Goal: Task Accomplishment & Management: Use online tool/utility

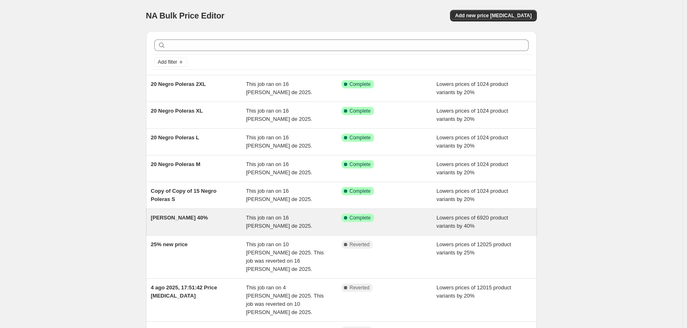
click at [312, 218] on span "This job ran on 16 [PERSON_NAME] de 2025." at bounding box center [279, 222] width 66 height 14
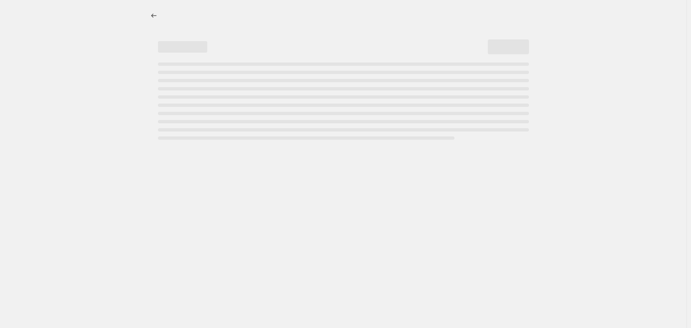
select select "percentage"
select select "title"
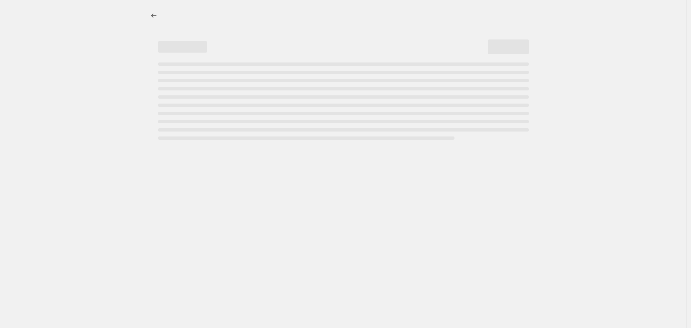
select select "title"
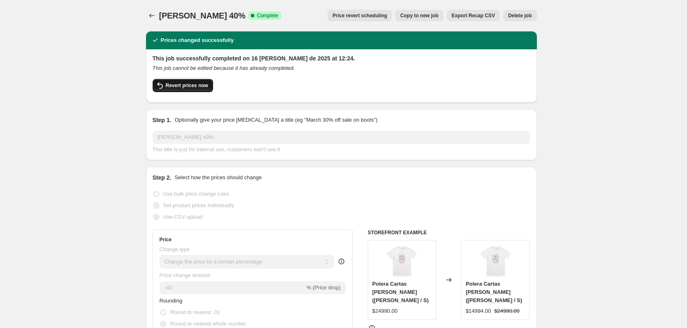
click at [184, 86] on span "Revert prices now" at bounding box center [187, 85] width 42 height 7
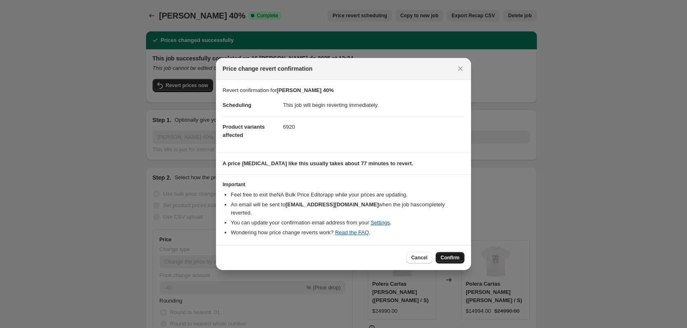
click at [460, 252] on button "Confirm" at bounding box center [449, 258] width 29 height 12
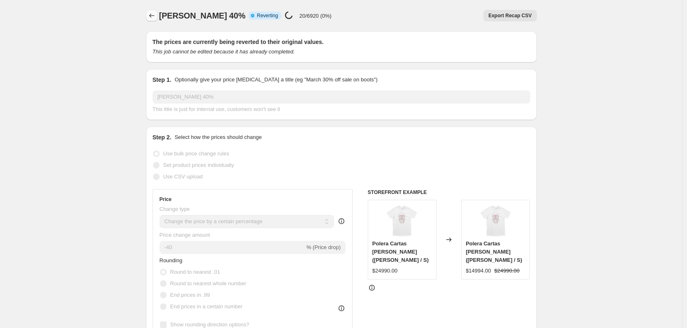
click at [155, 11] on button "Price change jobs" at bounding box center [152, 16] width 12 height 12
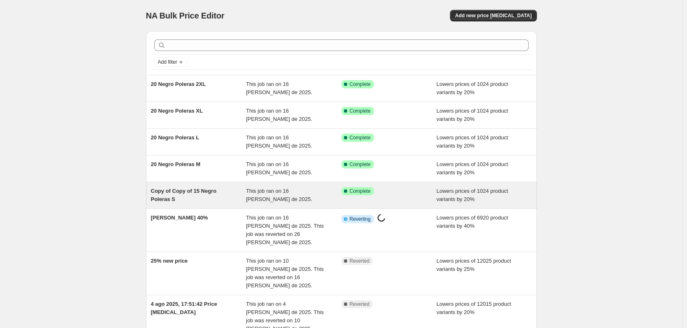
click at [312, 188] on span "This job ran on 16 de agosto de 2025." at bounding box center [279, 195] width 66 height 14
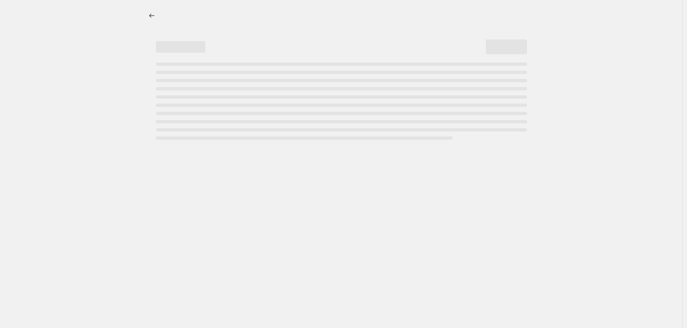
select select "percentage"
select select "collection"
select select "title"
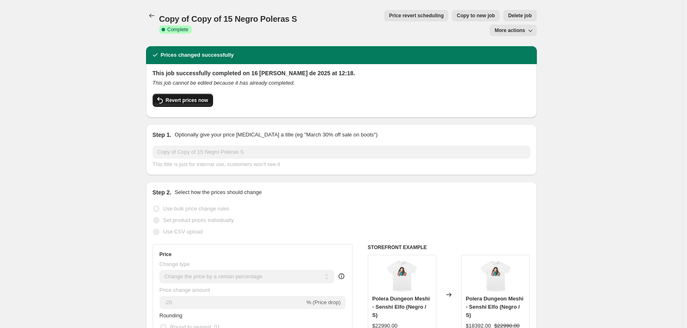
click at [168, 97] on span "Revert prices now" at bounding box center [187, 100] width 42 height 7
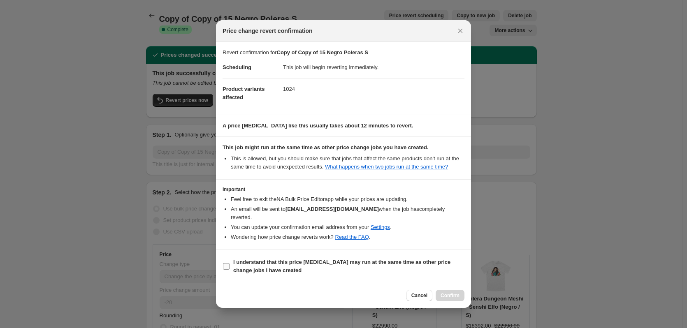
click at [365, 261] on b "I understand that this price change job may run at the same time as other price…" at bounding box center [341, 266] width 217 height 14
click at [229, 263] on input "I understand that this price change job may run at the same time as other price…" at bounding box center [226, 266] width 7 height 7
checkbox input "true"
click at [444, 294] on span "Confirm" at bounding box center [449, 295] width 19 height 7
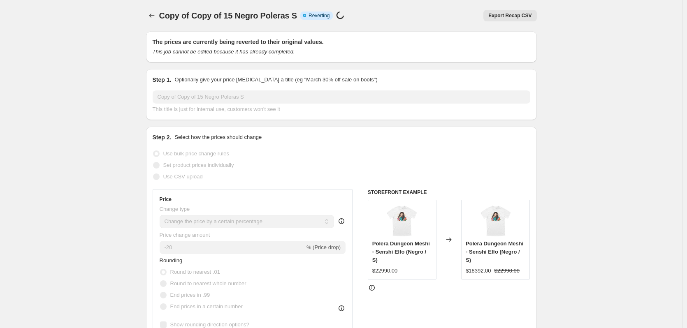
click at [150, 18] on icon "Price change jobs" at bounding box center [152, 16] width 8 height 8
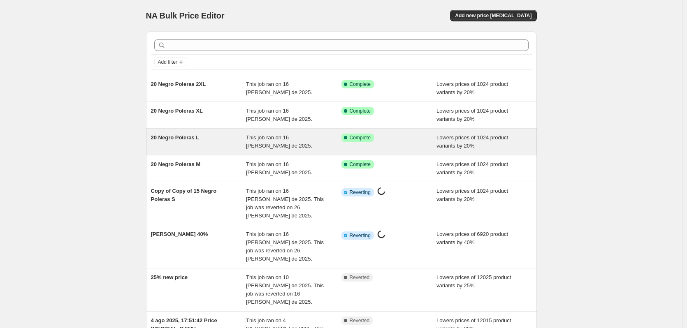
click at [208, 136] on div "20 Negro Poleras L" at bounding box center [198, 142] width 95 height 16
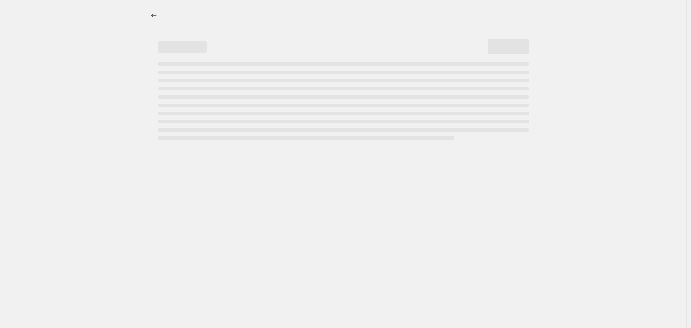
select select "percentage"
select select "collection"
select select "title"
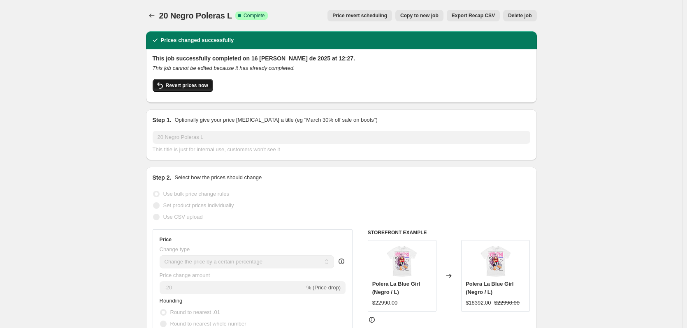
click at [188, 81] on button "Revert prices now" at bounding box center [183, 85] width 60 height 13
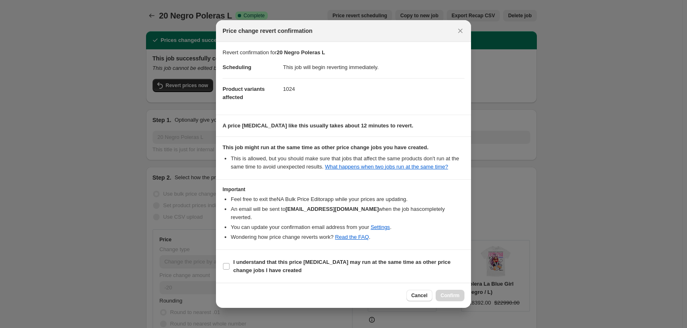
click at [289, 275] on section "I understand that this price change job may run at the same time as other price…" at bounding box center [343, 266] width 255 height 33
click at [277, 262] on span "I understand that this price change job may run at the same time as other price…" at bounding box center [348, 266] width 231 height 16
click at [229, 263] on input "I understand that this price change job may run at the same time as other price…" at bounding box center [226, 266] width 7 height 7
checkbox input "true"
click at [445, 290] on button "Confirm" at bounding box center [449, 296] width 29 height 12
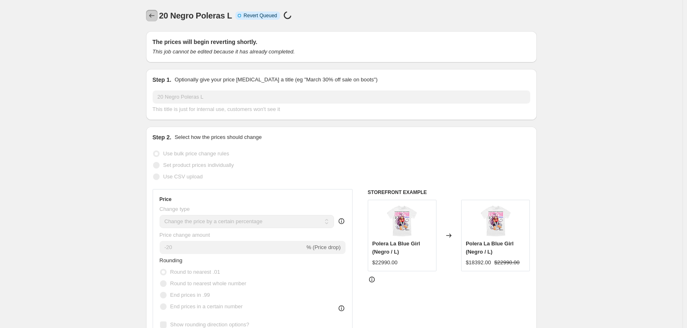
click at [157, 18] on button "Price change jobs" at bounding box center [152, 16] width 12 height 12
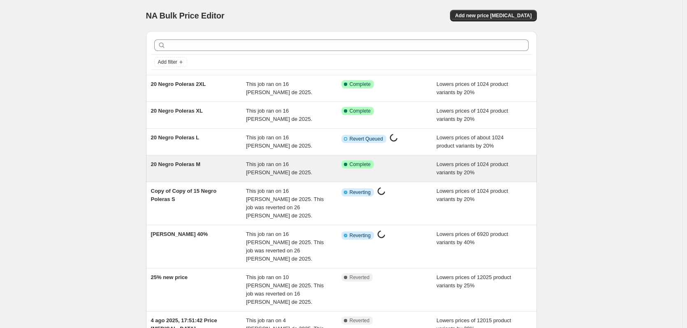
click at [227, 167] on div "20 Negro Poleras M" at bounding box center [198, 168] width 95 height 16
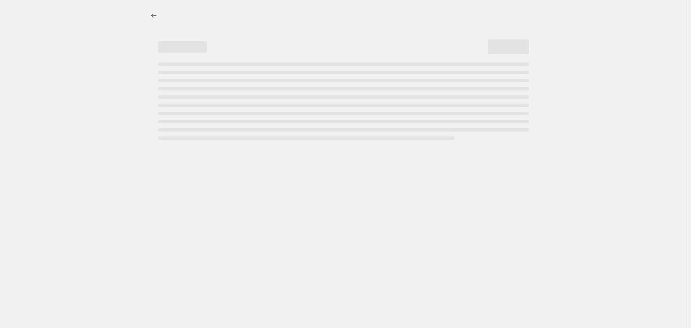
select select "percentage"
select select "collection"
select select "title"
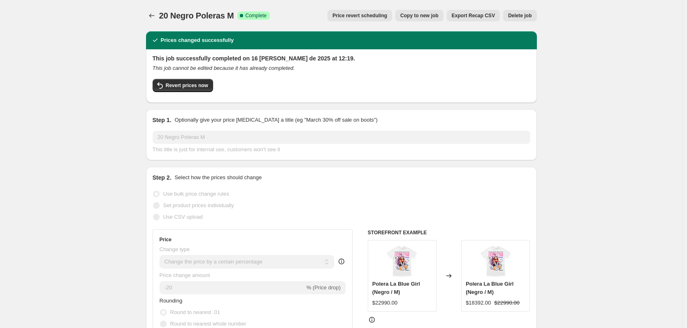
click at [192, 92] on div "Revert prices now" at bounding box center [341, 87] width 377 height 17
click at [192, 90] on button "Revert prices now" at bounding box center [183, 85] width 60 height 13
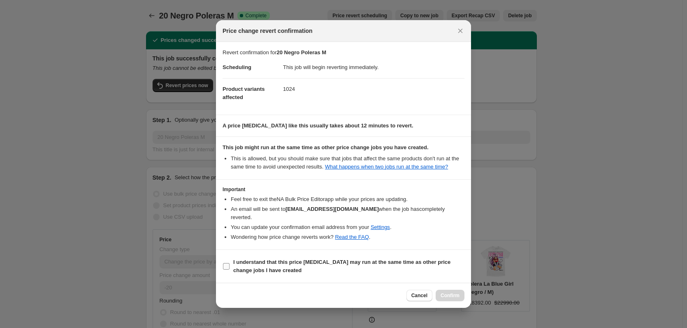
click at [259, 259] on b "I understand that this price change job may run at the same time as other price…" at bounding box center [341, 266] width 217 height 14
click at [229, 263] on input "I understand that this price change job may run at the same time as other price…" at bounding box center [226, 266] width 7 height 7
checkbox input "true"
click at [453, 294] on span "Confirm" at bounding box center [449, 295] width 19 height 7
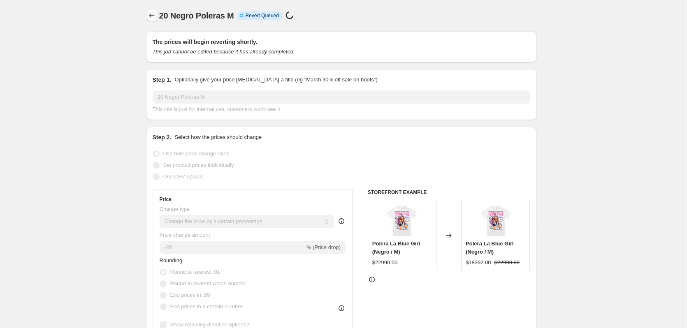
click at [153, 14] on icon "Price change jobs" at bounding box center [152, 16] width 8 height 8
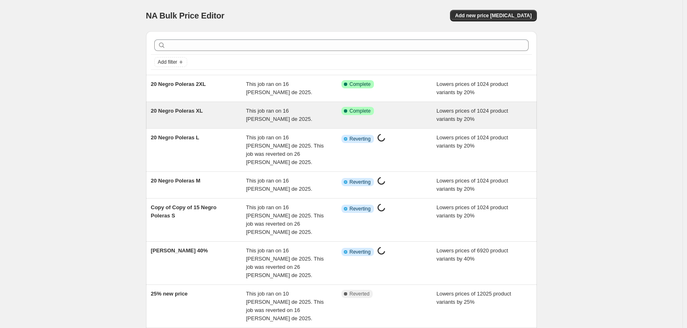
click at [208, 119] on div "20 Negro Poleras XL" at bounding box center [198, 115] width 95 height 16
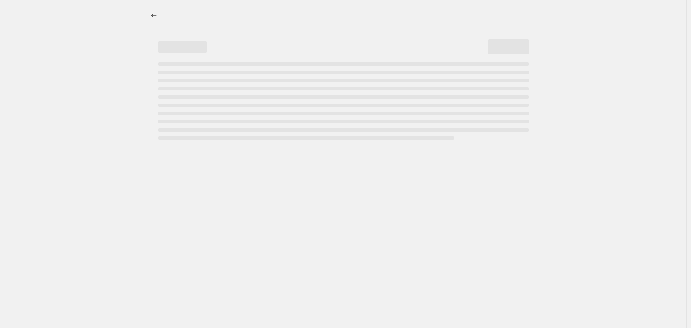
select select "percentage"
select select "collection"
select select "title"
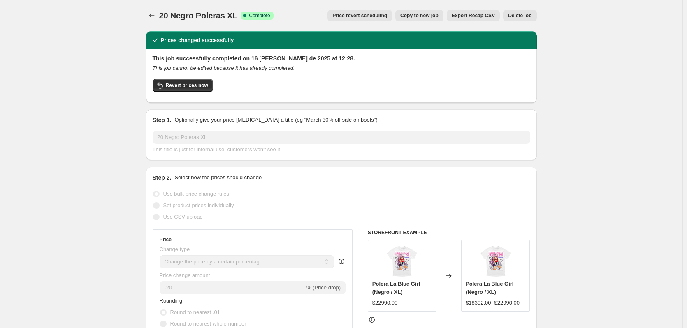
click at [215, 86] on div "Revert prices now" at bounding box center [341, 87] width 377 height 17
click at [201, 85] on span "Revert prices now" at bounding box center [187, 85] width 42 height 7
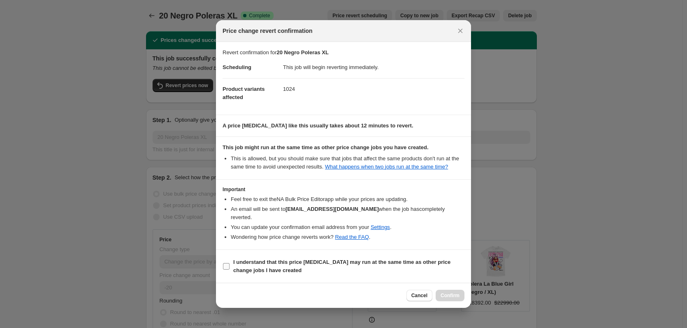
click at [245, 259] on b "I understand that this price change job may run at the same time as other price…" at bounding box center [341, 266] width 217 height 14
click at [229, 263] on input "I understand that this price change job may run at the same time as other price…" at bounding box center [226, 266] width 7 height 7
checkbox input "true"
click at [442, 294] on span "Confirm" at bounding box center [449, 295] width 19 height 7
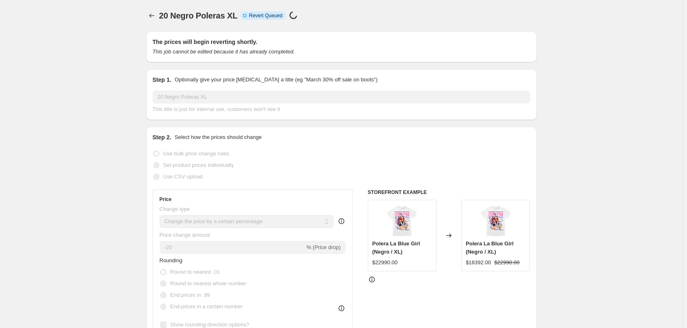
click at [153, 9] on div "20 Negro Poleras XL. This page is ready 20 Negro Poleras XL Info Incomplete Rev…" at bounding box center [341, 15] width 391 height 31
click at [156, 12] on icon "Price change jobs" at bounding box center [152, 16] width 8 height 8
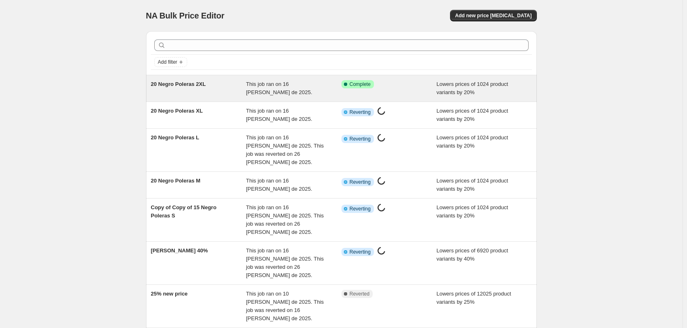
click at [248, 99] on div "20 Negro Poleras 2XL This job ran on 16 de agosto de 2025. Success Complete Com…" at bounding box center [341, 88] width 391 height 26
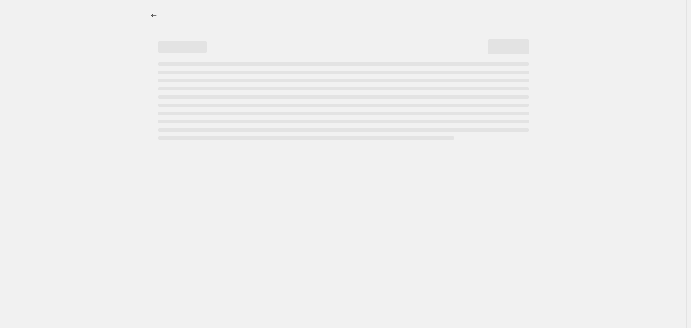
select select "percentage"
select select "collection"
select select "title"
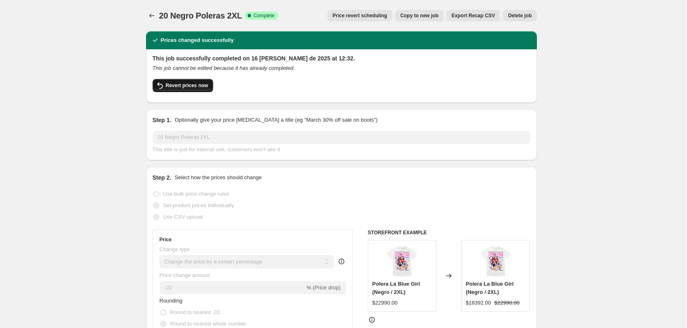
click at [178, 89] on button "Revert prices now" at bounding box center [183, 85] width 60 height 13
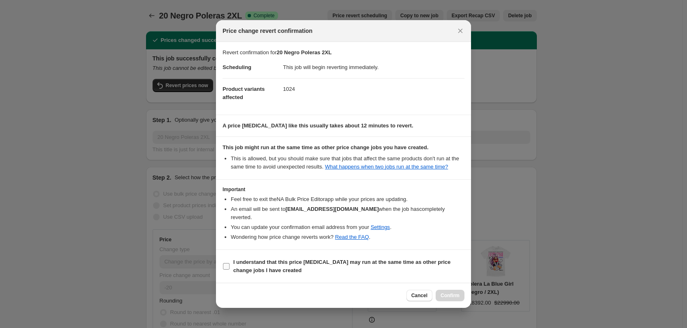
click at [415, 263] on span "I understand that this price change job may run at the same time as other price…" at bounding box center [348, 266] width 231 height 16
click at [229, 263] on input "I understand that this price change job may run at the same time as other price…" at bounding box center [226, 266] width 7 height 7
checkbox input "true"
click at [446, 292] on span "Confirm" at bounding box center [449, 295] width 19 height 7
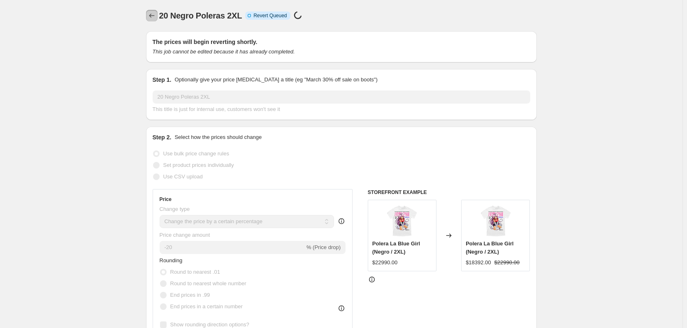
click at [157, 13] on button "Price change jobs" at bounding box center [152, 16] width 12 height 12
